Goal: Check status: Check status

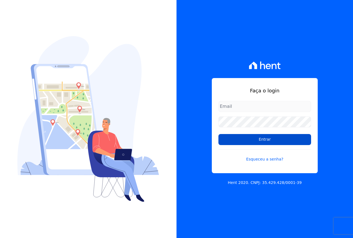
type input "[EMAIL_ADDRESS][DOMAIN_NAME]"
click at [238, 139] on input "Entrar" at bounding box center [264, 139] width 93 height 11
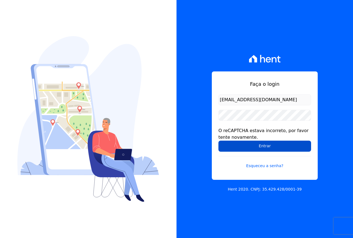
click at [263, 149] on input "Entrar" at bounding box center [264, 146] width 93 height 11
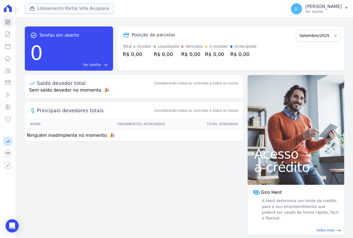
click at [65, 9] on button "Loteamento Portal Ville Acopiara" at bounding box center [69, 8] width 89 height 10
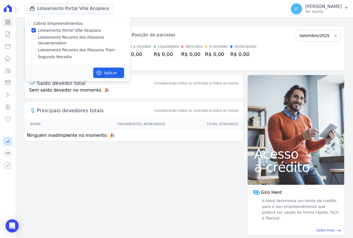
click at [58, 32] on label "Loteamento Portal Ville Acopiara" at bounding box center [69, 31] width 63 height 6
click at [36, 32] on input "Loteamento Portal Ville Acopiara" at bounding box center [33, 30] width 4 height 4
checkbox input "false"
click at [60, 47] on label "Loteamento Recanto dos Pássaros Trairi" at bounding box center [76, 50] width 77 height 6
click at [36, 48] on input "Loteamento Recanto dos Pássaros Trairi" at bounding box center [33, 50] width 4 height 4
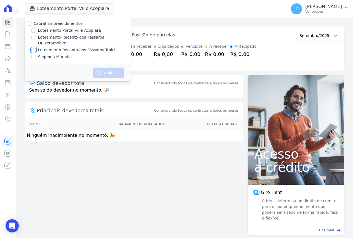
checkbox input "true"
click at [105, 71] on button "Aplicar" at bounding box center [108, 73] width 31 height 10
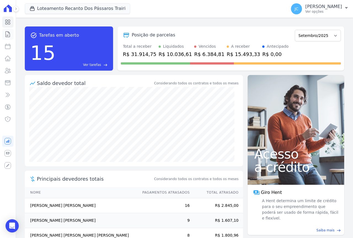
click at [6, 33] on icon at bounding box center [7, 34] width 7 height 7
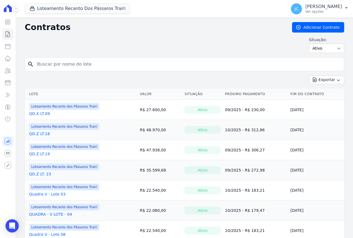
click at [52, 65] on input "search" at bounding box center [188, 64] width 308 height 11
type input "10"
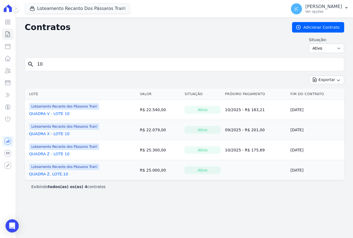
click at [54, 114] on link "QUADRA V - LOTE 10" at bounding box center [49, 114] width 40 height 6
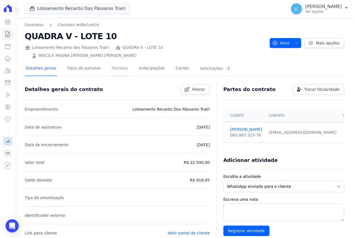
click at [111, 62] on link "Parcelas" at bounding box center [120, 68] width 18 height 15
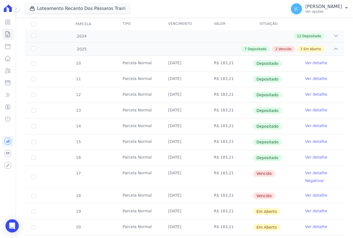
scroll to position [83, 0]
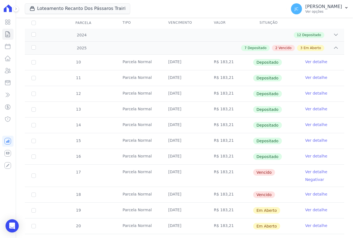
click at [312, 169] on link "Ver detalhe" at bounding box center [316, 172] width 22 height 6
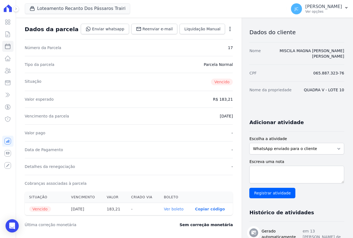
scroll to position [83, 0]
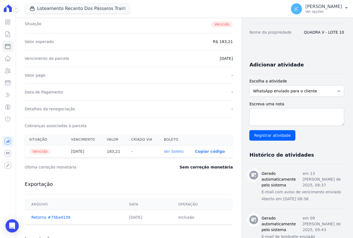
click at [168, 151] on link "Ver boleto" at bounding box center [174, 151] width 20 height 4
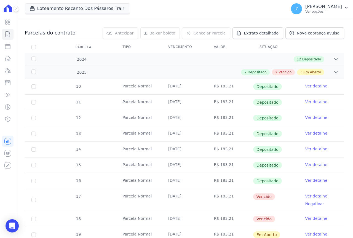
scroll to position [83, 0]
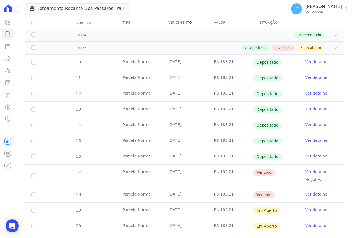
click at [311, 191] on link "Ver detalhe" at bounding box center [316, 194] width 22 height 6
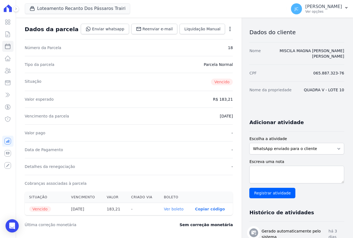
scroll to position [83, 0]
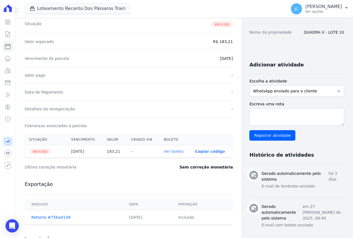
click at [164, 153] on link "Ver boleto" at bounding box center [174, 151] width 20 height 4
